Goal: Navigation & Orientation: Find specific page/section

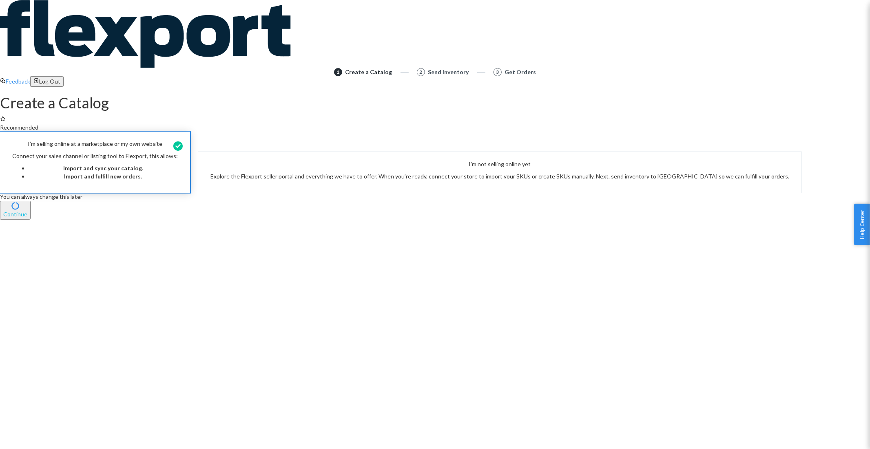
click at [31, 220] on button "Continue" at bounding box center [15, 210] width 31 height 19
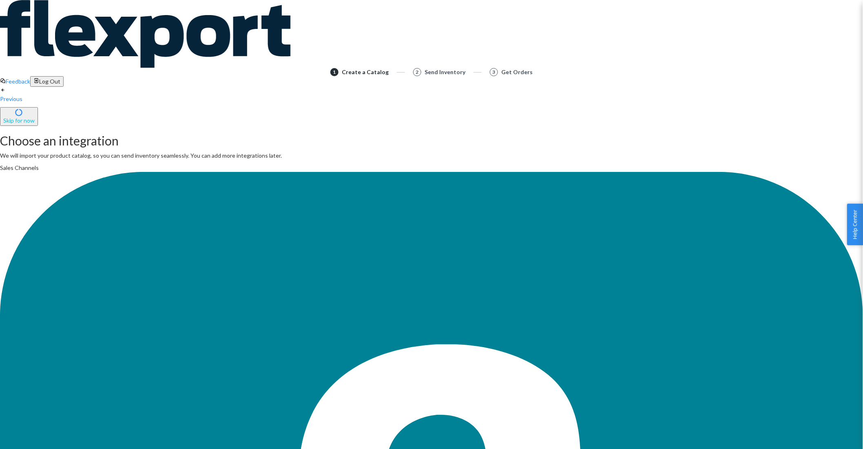
click at [38, 107] on button "Skip for now" at bounding box center [19, 116] width 38 height 19
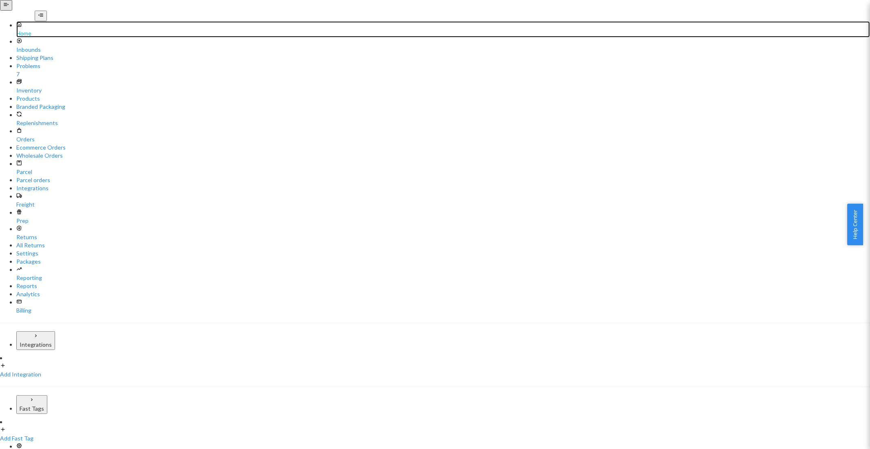
click at [33, 35] on div "Home" at bounding box center [442, 33] width 853 height 8
